Goal: Transaction & Acquisition: Purchase product/service

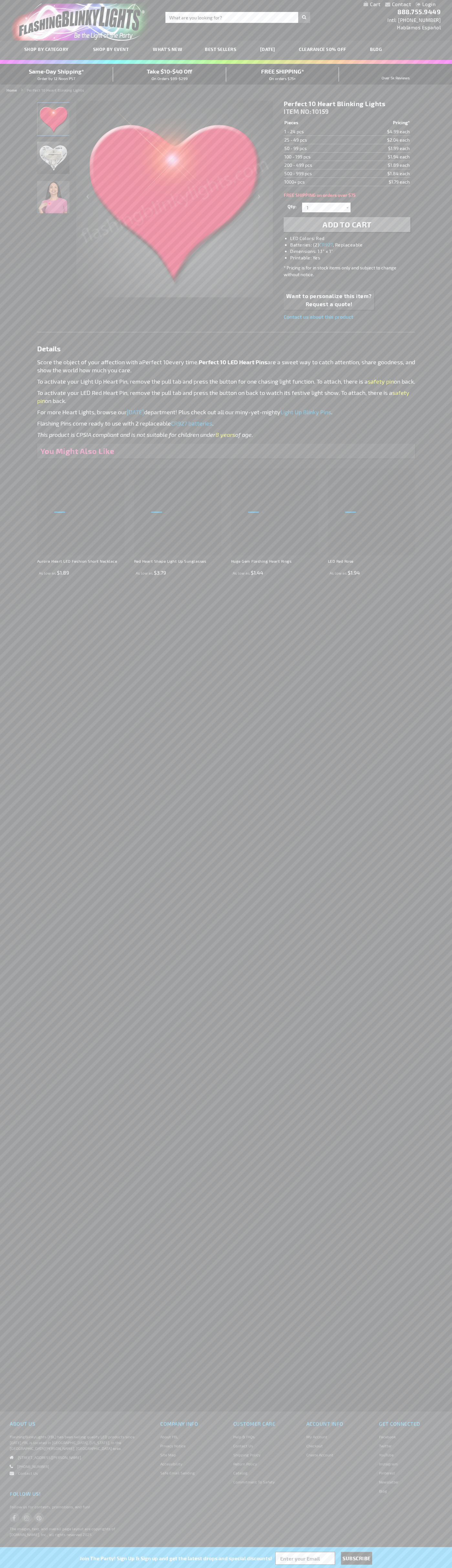
click at [353, 239] on li "LED Colors: Red" at bounding box center [353, 238] width 126 height 7
click at [347, 225] on span "Add to Cart" at bounding box center [347, 224] width 49 height 9
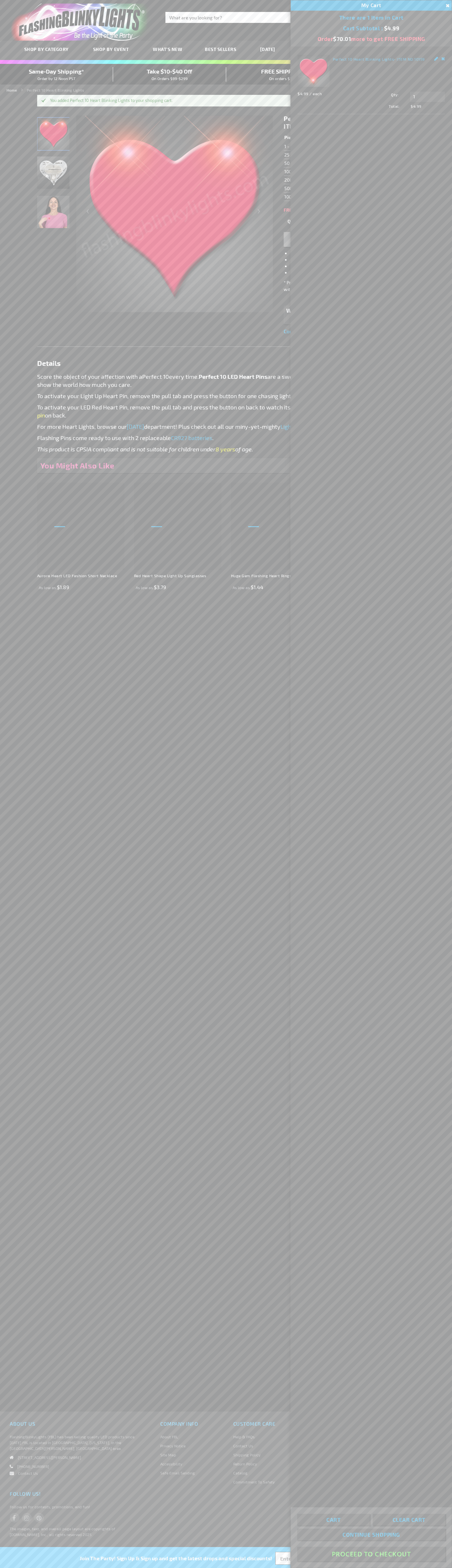
click at [371, 1554] on button "Proceed To Checkout" at bounding box center [371, 1554] width 148 height 15
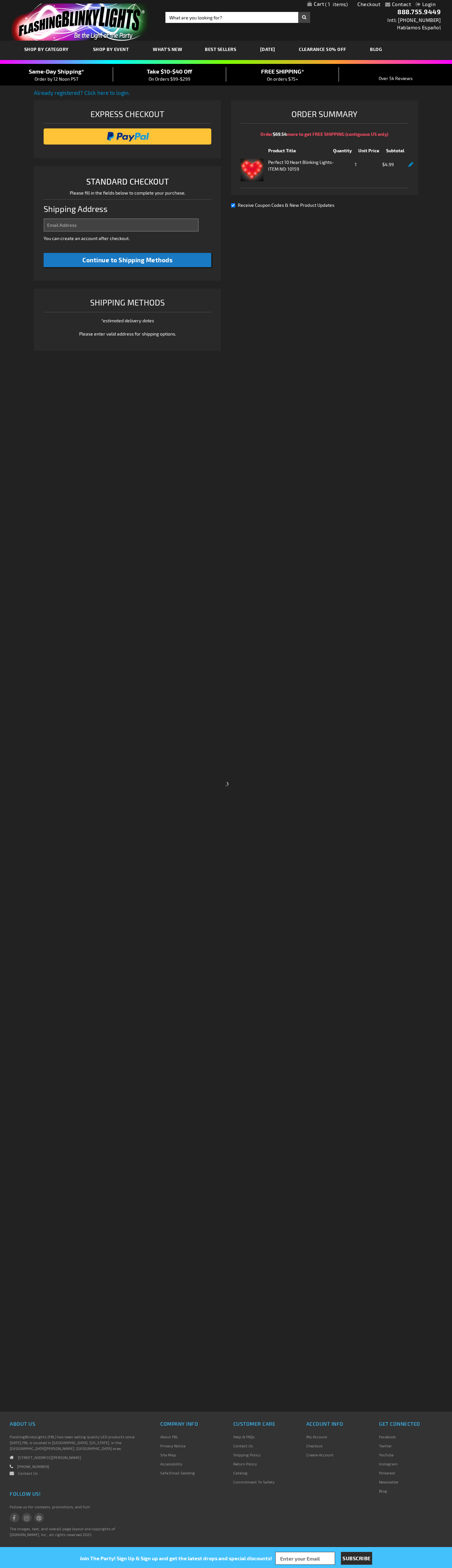
select select "US"
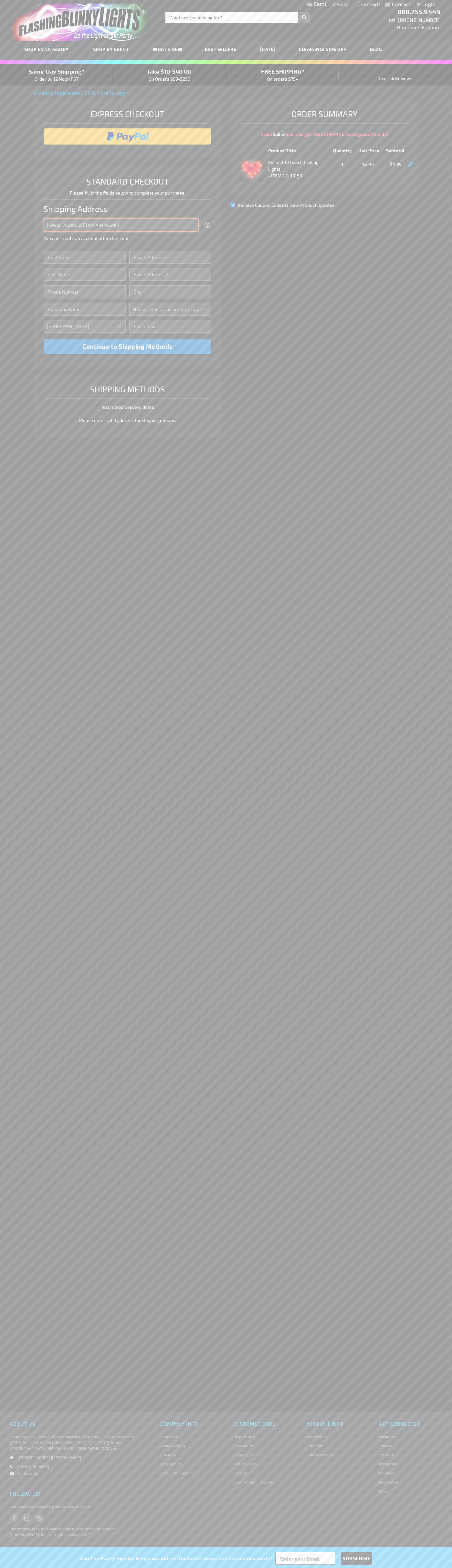
type input "johnsmith005@storebotmail.joonix.net"
type input "John"
type input "4581 Webb Street"
type input "First floor"
type input "pryor"
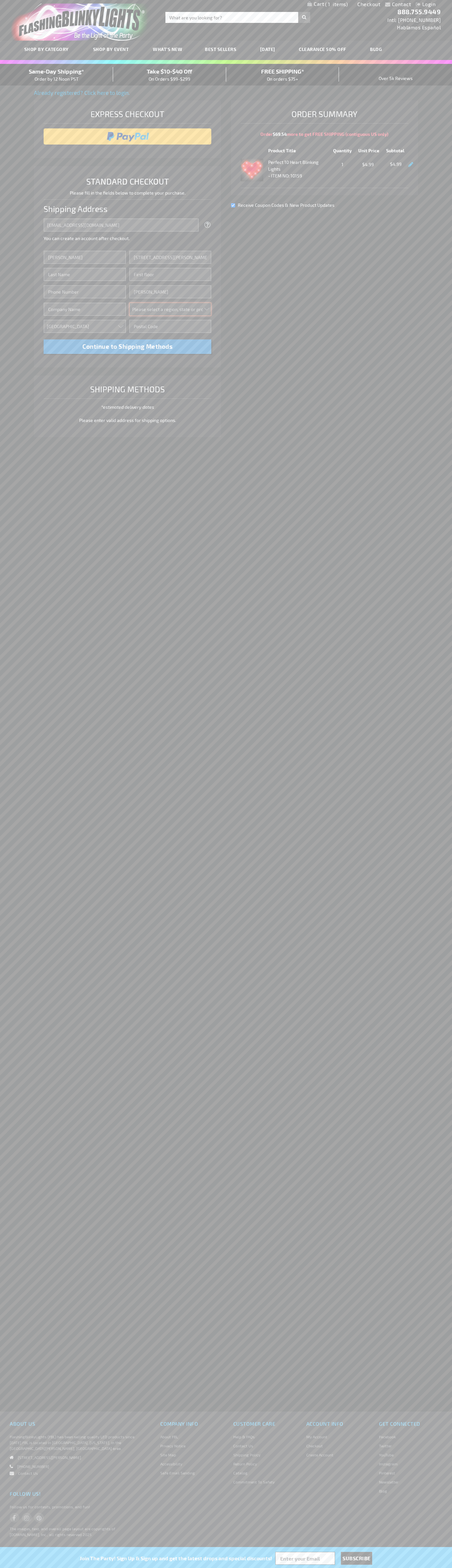
select select "48"
type input "74361"
type input "Smith"
type input "6502530000"
type input "John Smith"
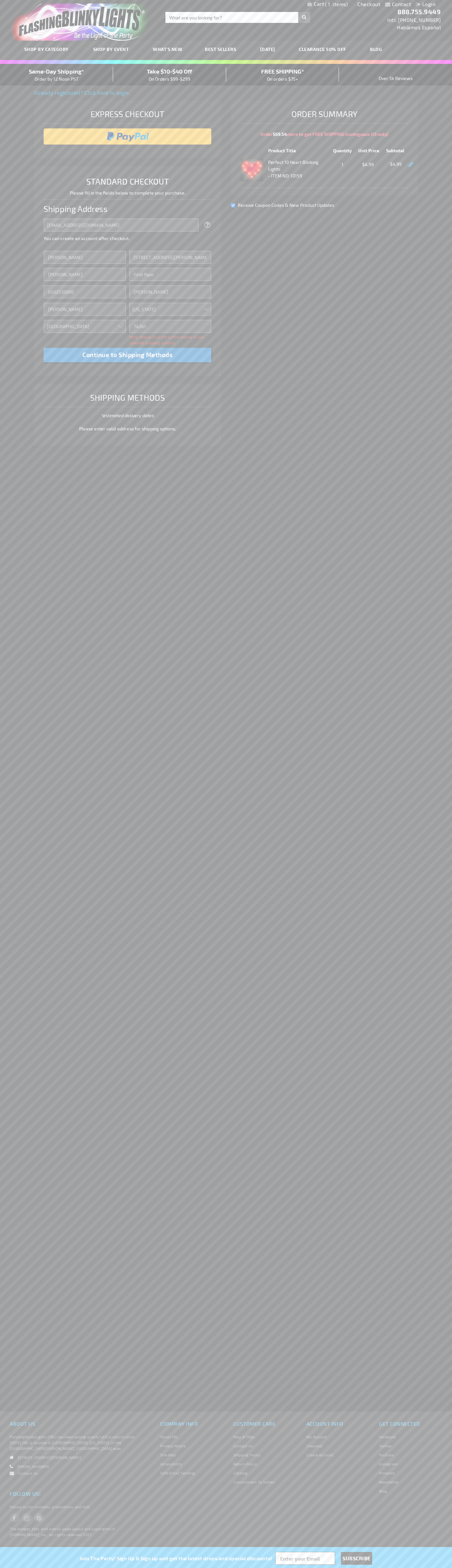
click at [57, 75] on div "Same-Day Shipping* Order by 12 Noon PST" at bounding box center [57, 74] width 113 height 15
click at [127, 136] on input "image" at bounding box center [127, 136] width 161 height 13
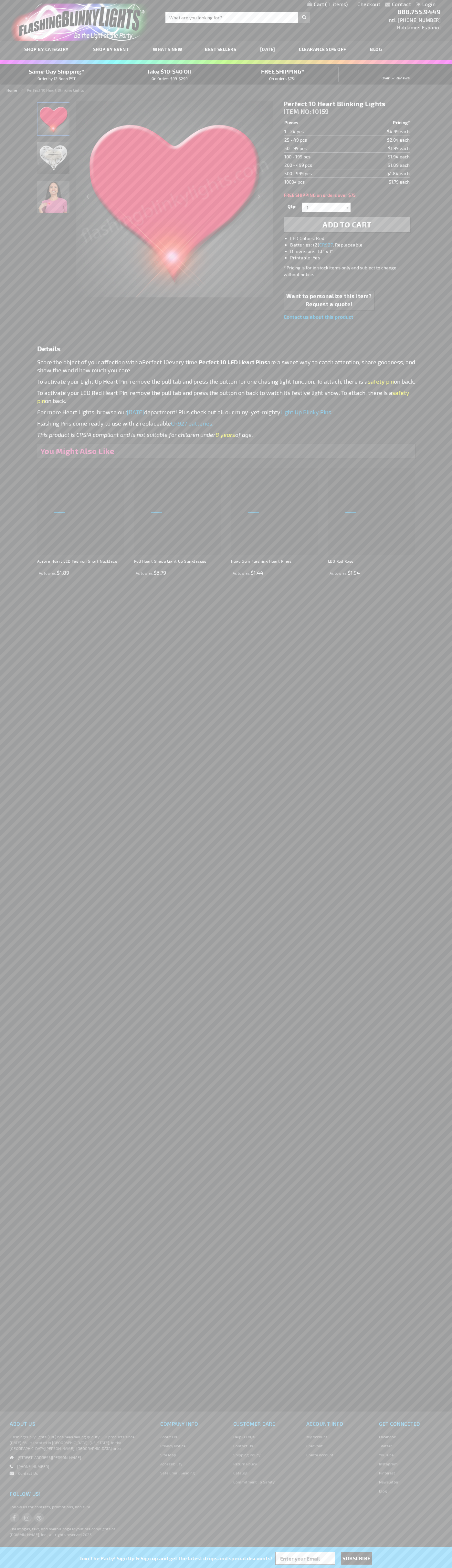
click at [327, 4] on span "1" at bounding box center [336, 4] width 23 height 6
